Goal: Contribute content

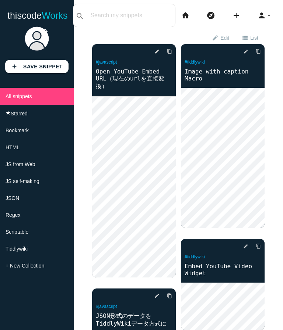
click at [37, 184] on span "JS self-making" at bounding box center [23, 181] width 34 height 6
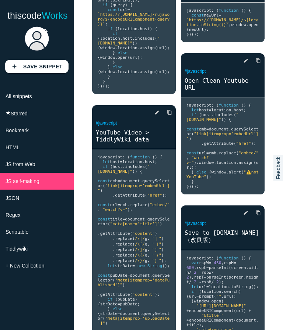
scroll to position [1121, 0]
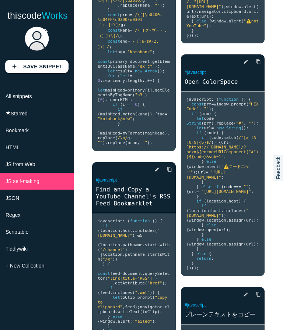
scroll to position [1630, 0]
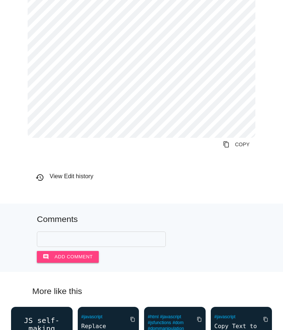
scroll to position [642, 0]
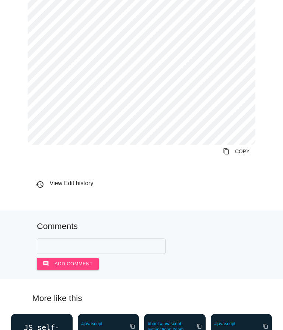
click at [240, 153] on link "content_copy COPY" at bounding box center [236, 151] width 39 height 13
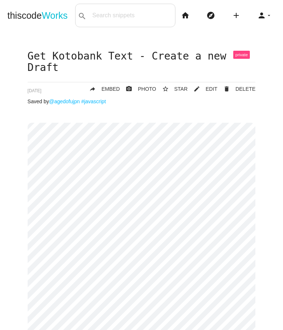
scroll to position [0, 0]
click at [212, 89] on span "EDIT" at bounding box center [211, 89] width 12 height 6
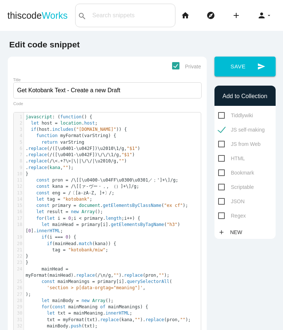
click at [239, 66] on button "send Save" at bounding box center [244, 67] width 61 height 20
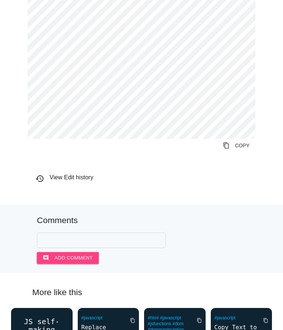
scroll to position [640, 0]
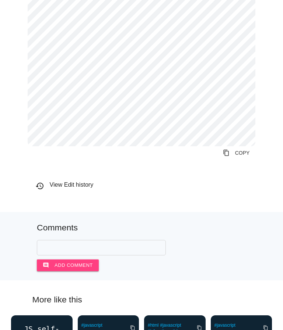
click at [242, 155] on link "content_copy COPY" at bounding box center [236, 152] width 39 height 13
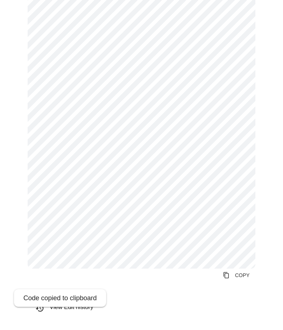
scroll to position [507, 0]
